Goal: Information Seeking & Learning: Learn about a topic

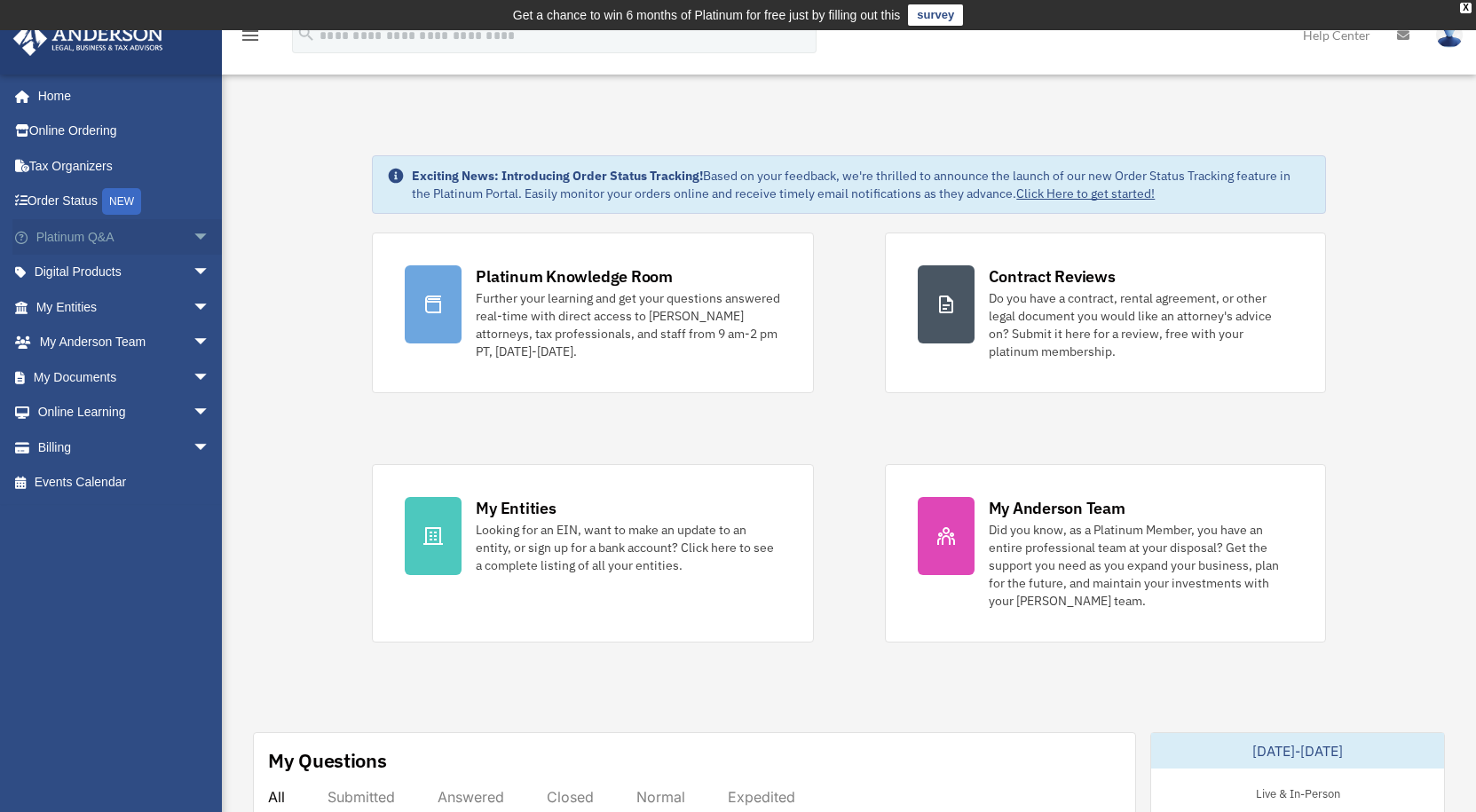
click at [192, 231] on span "arrow_drop_down" at bounding box center [210, 237] width 36 height 37
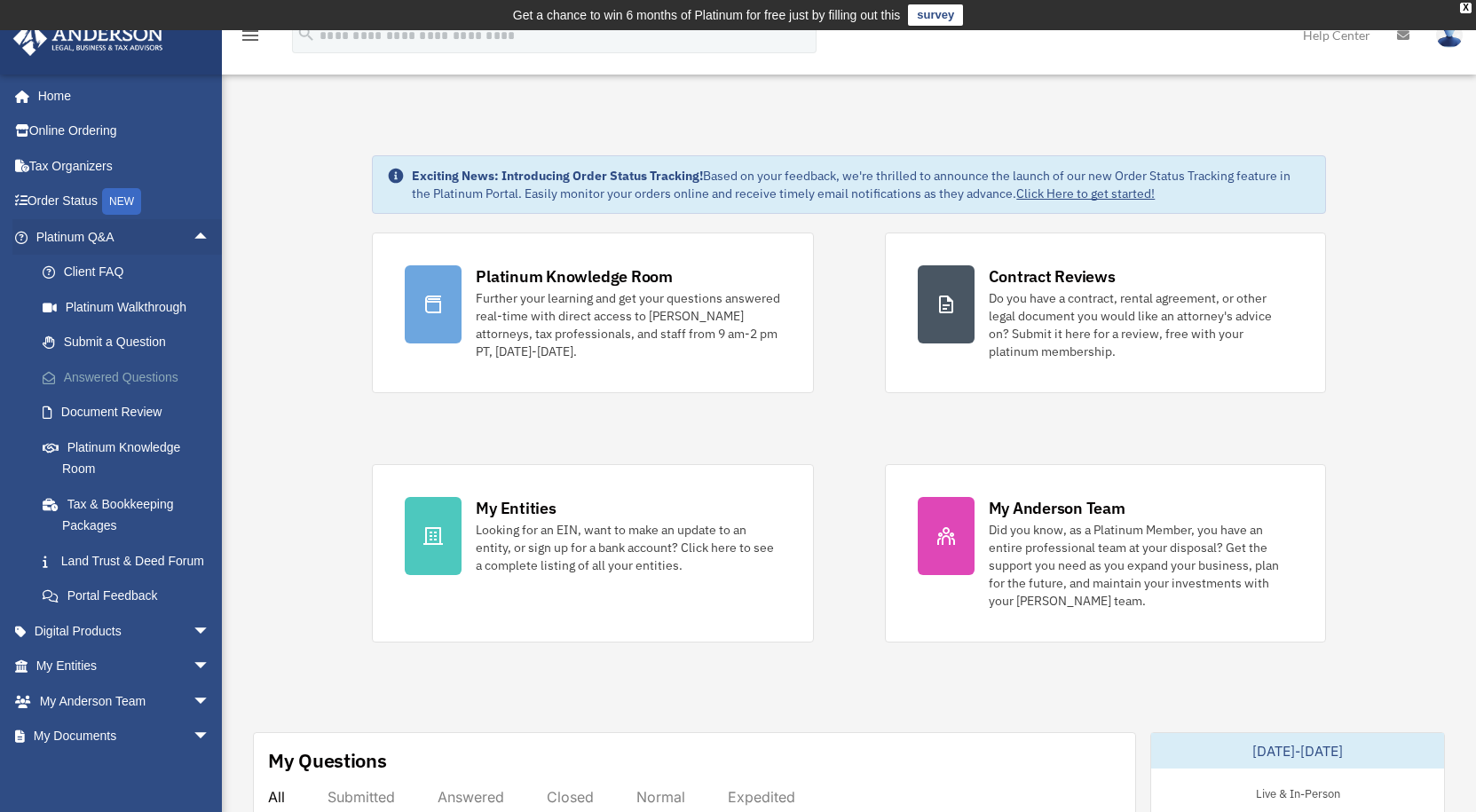
click at [133, 369] on link "Answered Questions" at bounding box center [131, 377] width 212 height 36
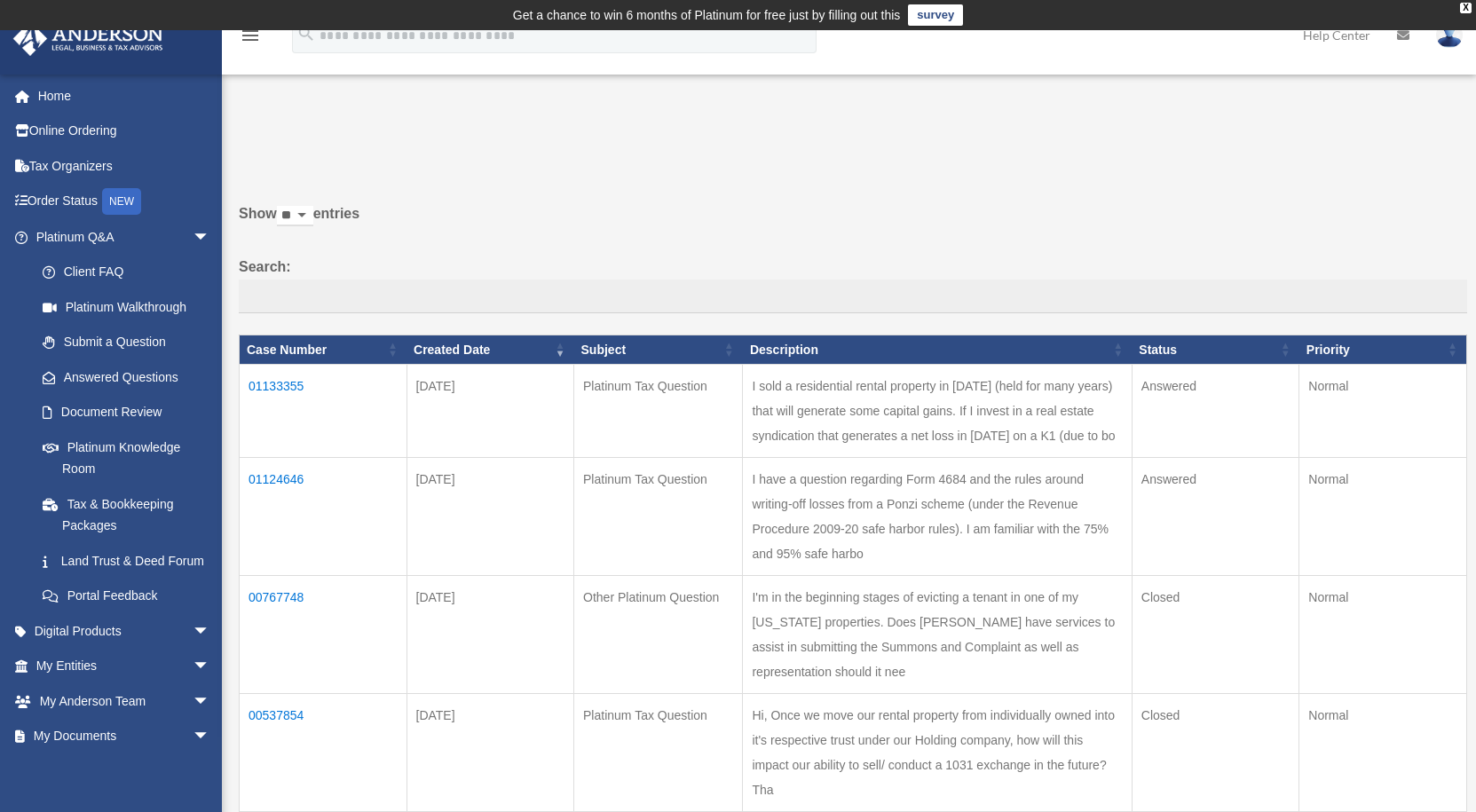
click at [284, 393] on td "01133355" at bounding box center [323, 410] width 167 height 93
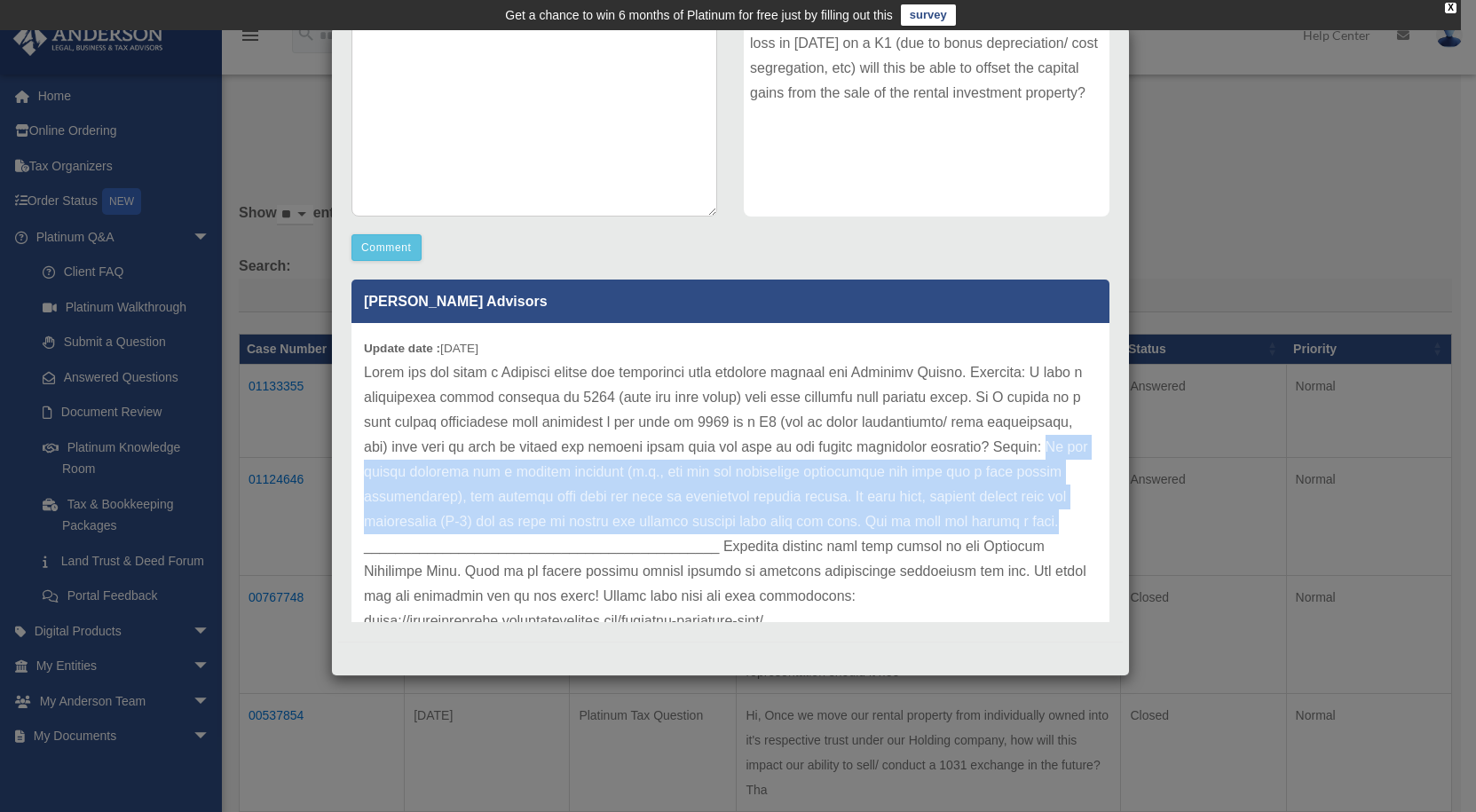
drag, startPoint x: 420, startPoint y: 470, endPoint x: 392, endPoint y: 555, distance: 89.5
click at [392, 555] on p at bounding box center [730, 546] width 733 height 372
copy p "If the rental property was a passive activity (i.e., you did not materially par…"
